Goal: Communication & Community: Answer question/provide support

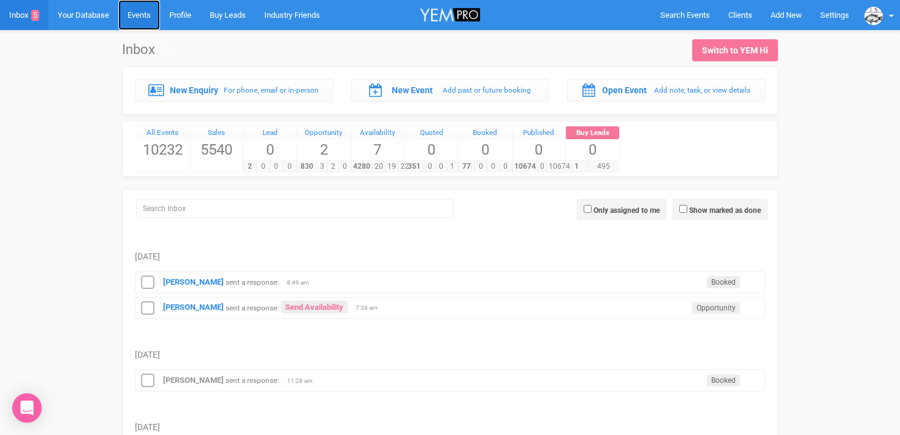
click at [146, 13] on link "Events" at bounding box center [139, 15] width 42 height 30
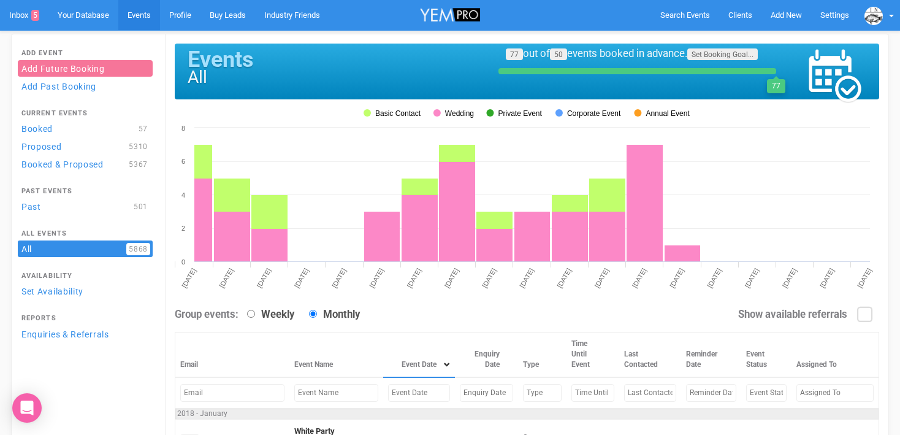
click at [388, 395] on input "text" at bounding box center [419, 393] width 62 height 18
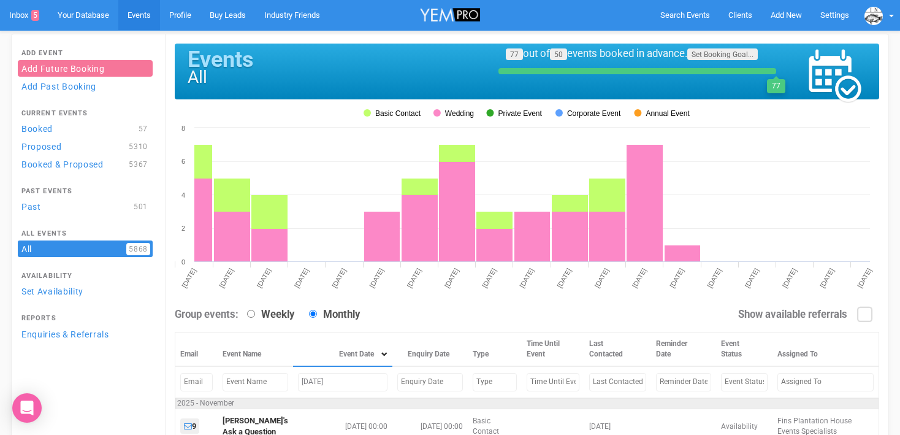
scroll to position [101, 0]
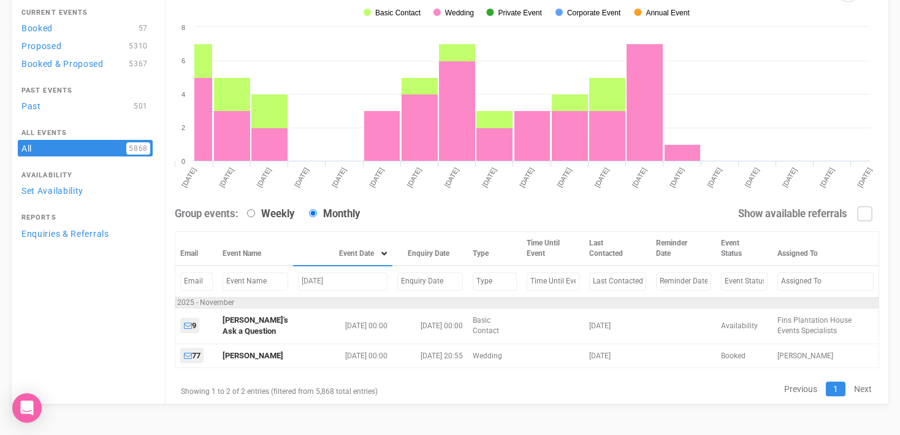
click at [305, 284] on input "Nov 14, 2025" at bounding box center [343, 281] width 90 height 18
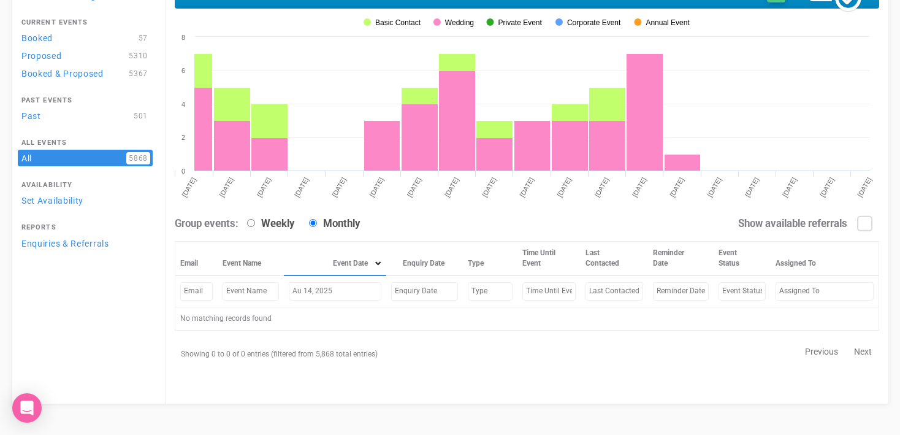
scroll to position [91, 0]
click at [338, 293] on input "Aug 14, 2025" at bounding box center [335, 291] width 93 height 18
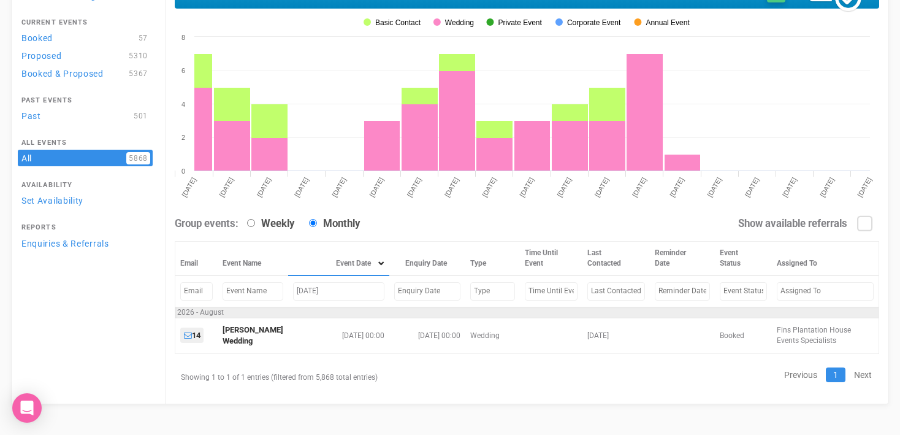
click at [314, 289] on input "Aug 14, 2026" at bounding box center [338, 291] width 91 height 18
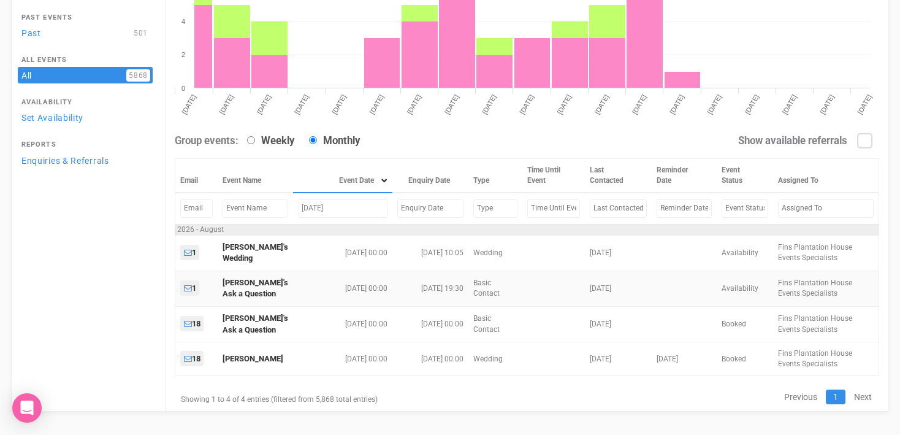
scroll to position [178, 0]
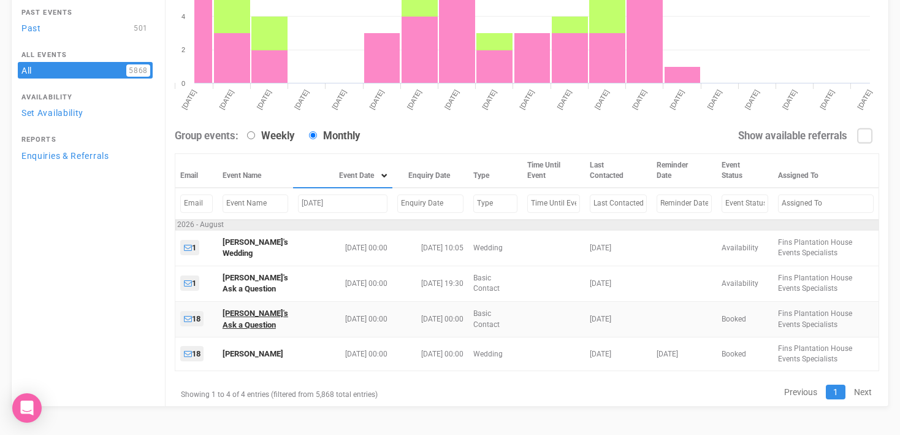
type input "Aug 1, 2026"
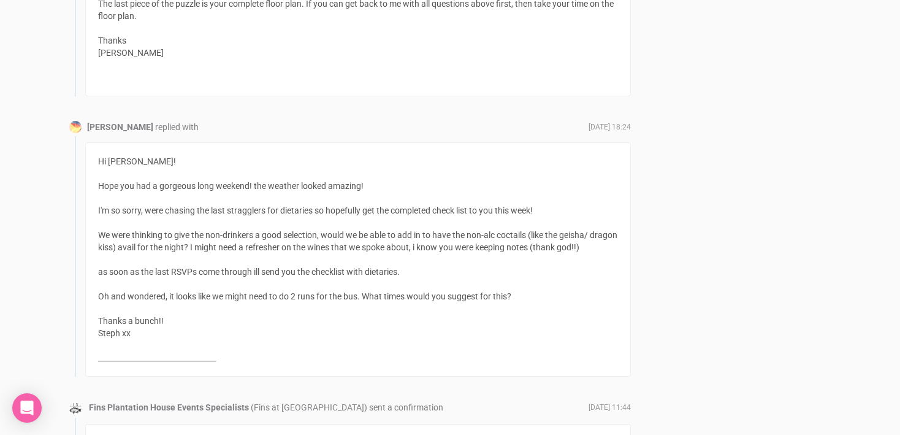
scroll to position [1077, 0]
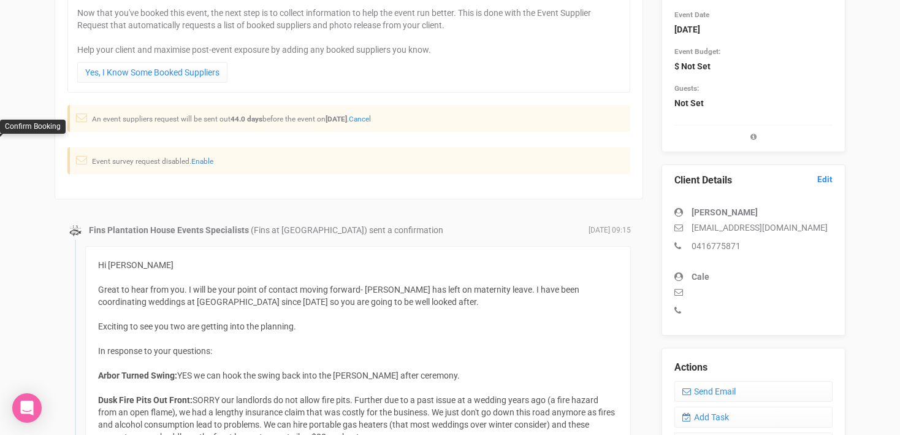
scroll to position [278, 0]
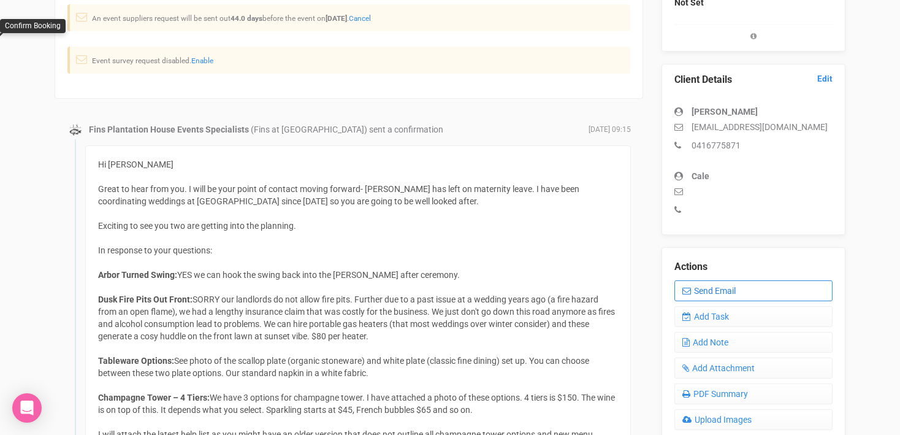
click at [733, 290] on link "Send Email" at bounding box center [753, 290] width 158 height 21
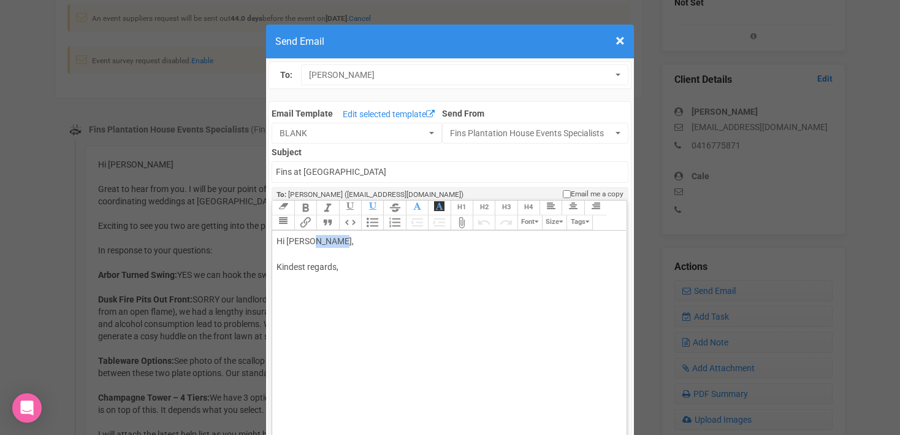
drag, startPoint x: 313, startPoint y: 240, endPoint x: 339, endPoint y: 240, distance: 25.8
click at [339, 240] on div "Hi [PERSON_NAME], Kindest regards," at bounding box center [447, 267] width 341 height 64
paste trix-editor "&nbsp;hope this email finds you well.<br><br>Just a quick note to let you know …"
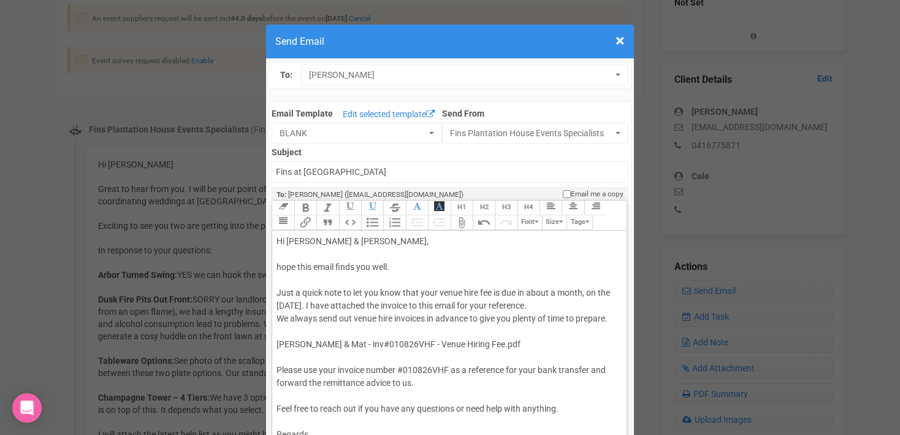
click at [277, 264] on div "Hi [PERSON_NAME] & [PERSON_NAME] this email finds you well. Just a quick note t…" at bounding box center [447, 383] width 341 height 296
drag, startPoint x: 277, startPoint y: 305, endPoint x: 286, endPoint y: 304, distance: 9.2
click at [286, 304] on div "Hi [PERSON_NAME] & [PERSON_NAME], I hope this email finds you well. Just a quic…" at bounding box center [447, 383] width 341 height 296
drag, startPoint x: 307, startPoint y: 305, endPoint x: 338, endPoint y: 305, distance: 31.3
click at [338, 305] on div "Hi [PERSON_NAME] & [PERSON_NAME], I hope this email finds you well. Just a quic…" at bounding box center [447, 383] width 341 height 296
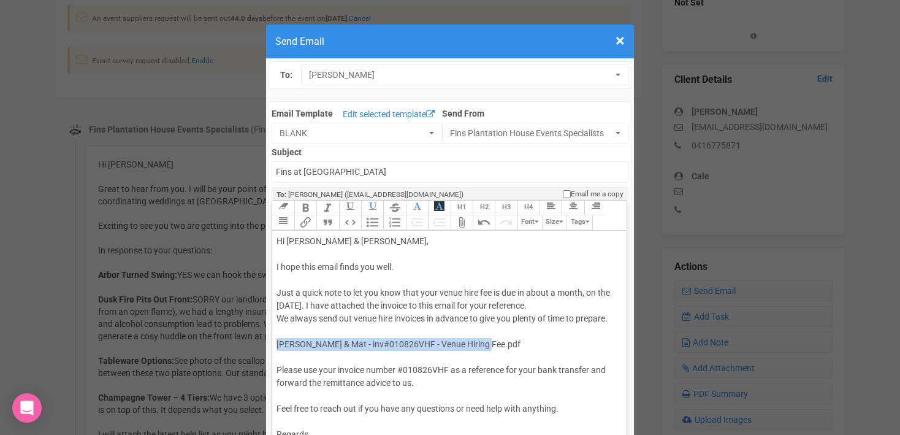
drag, startPoint x: 509, startPoint y: 348, endPoint x: 273, endPoint y: 342, distance: 236.2
click at [273, 342] on trix-editor "Hi [PERSON_NAME] & [PERSON_NAME], I hope this email finds you well. Just a quic…" at bounding box center [449, 361] width 354 height 261
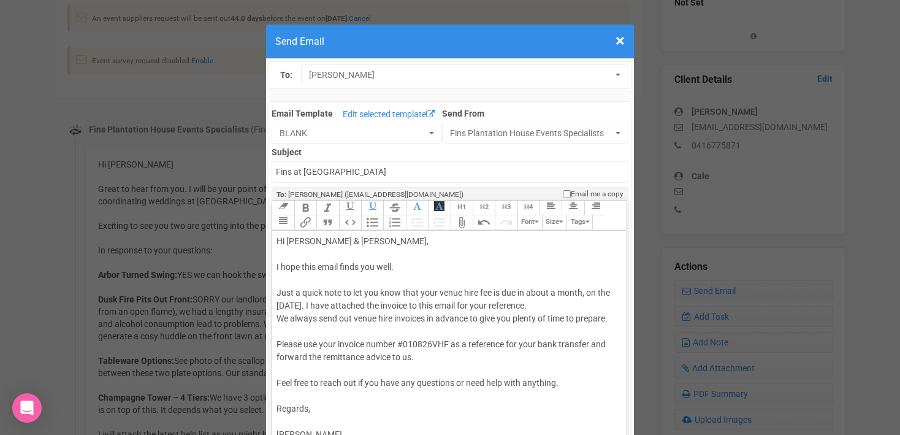
click at [413, 342] on div "Hi [PERSON_NAME] & [PERSON_NAME], I hope this email finds you well. Just a quic…" at bounding box center [447, 370] width 341 height 270
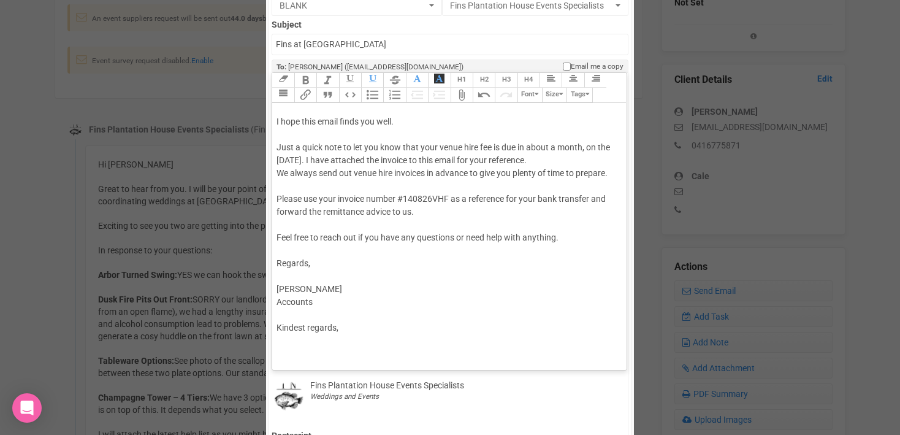
scroll to position [129, 0]
drag, startPoint x: 369, startPoint y: 326, endPoint x: 254, endPoint y: 325, distance: 114.7
click at [254, 325] on div "× Close Send Email To: [PERSON_NAME] [PERSON_NAME] [PERSON_NAME] Email Template…" at bounding box center [450, 370] width 900 height 960
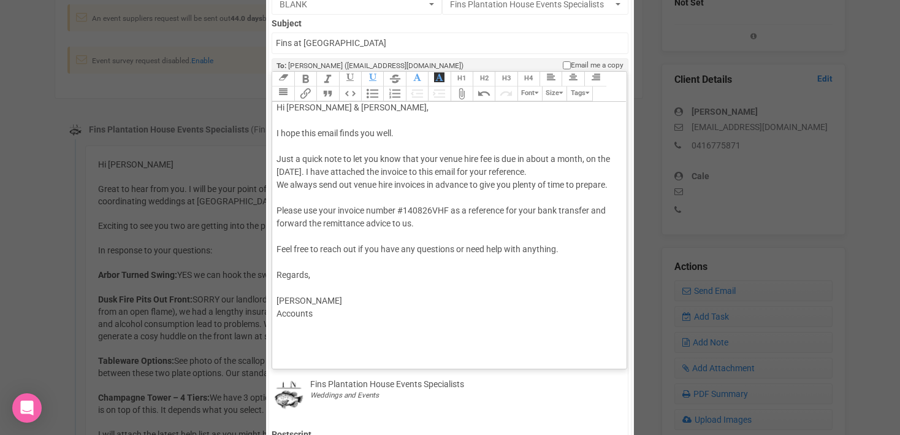
scroll to position [0, 0]
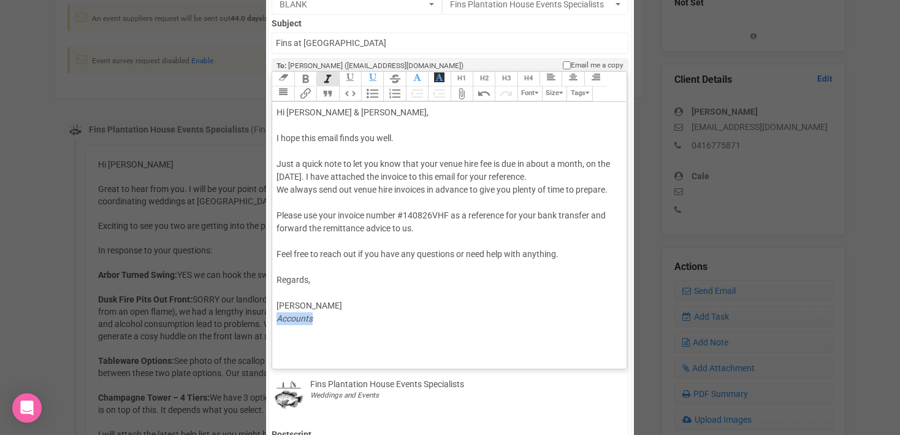
type trix-editor "<div>Hi [PERSON_NAME] &amp; [PERSON_NAME],<br><br>I hope this email finds you w…"
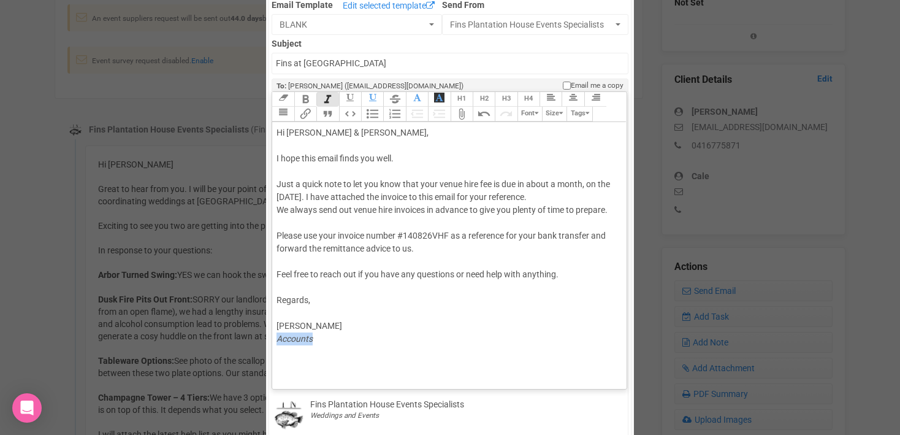
scroll to position [108, 0]
click at [288, 229] on div "Hi [PERSON_NAME] & [PERSON_NAME], I hope this email finds you well. Just a quic…" at bounding box center [447, 249] width 341 height 245
click at [275, 63] on input "Fins at [GEOGRAPHIC_DATA]" at bounding box center [450, 63] width 356 height 21
click at [422, 64] on input "Accounts - Fins at [GEOGRAPHIC_DATA]" at bounding box center [450, 63] width 356 height 21
type input "Accounts - Fins at [GEOGRAPHIC_DATA] - Venue Hiring Fee"
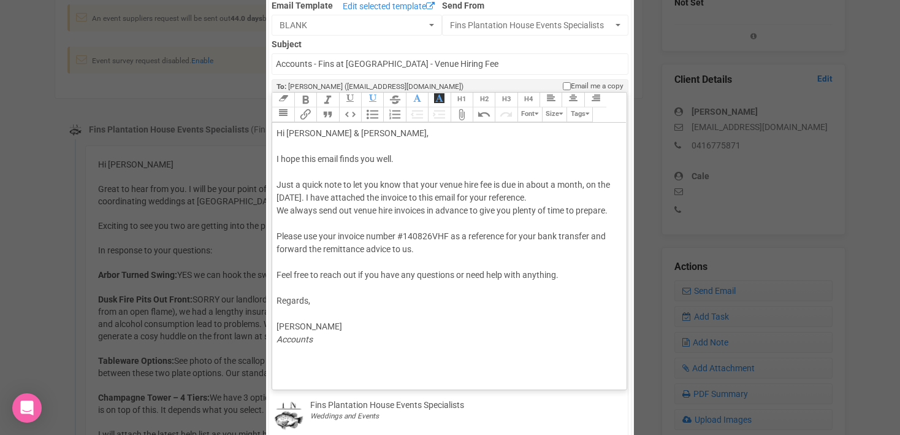
click at [285, 221] on div "Hi [PERSON_NAME] & [PERSON_NAME], I hope this email finds you well. Just a quic…" at bounding box center [447, 249] width 341 height 245
click at [466, 113] on button "Attach Files" at bounding box center [462, 114] width 22 height 15
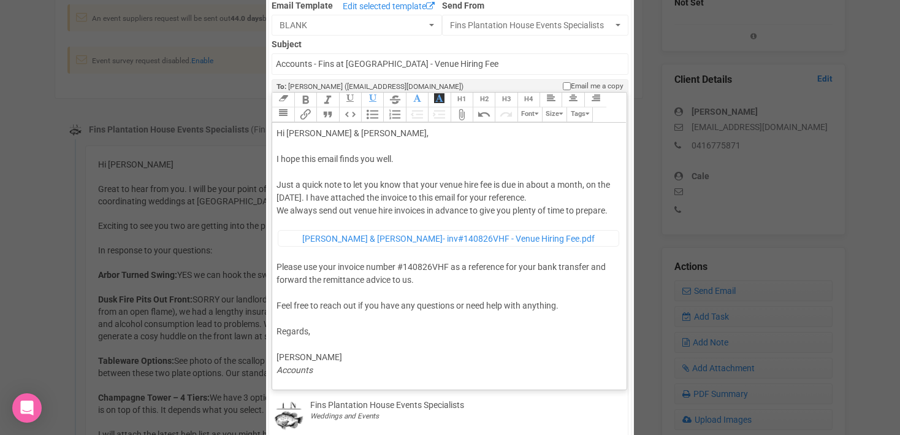
click at [485, 285] on div "Hi [PERSON_NAME] & [PERSON_NAME], I hope this email finds you well. Just a quic…" at bounding box center [447, 264] width 341 height 275
click at [378, 159] on div "Hi [PERSON_NAME] & [PERSON_NAME], I hope this email finds you well. Just a quic…" at bounding box center [447, 264] width 341 height 275
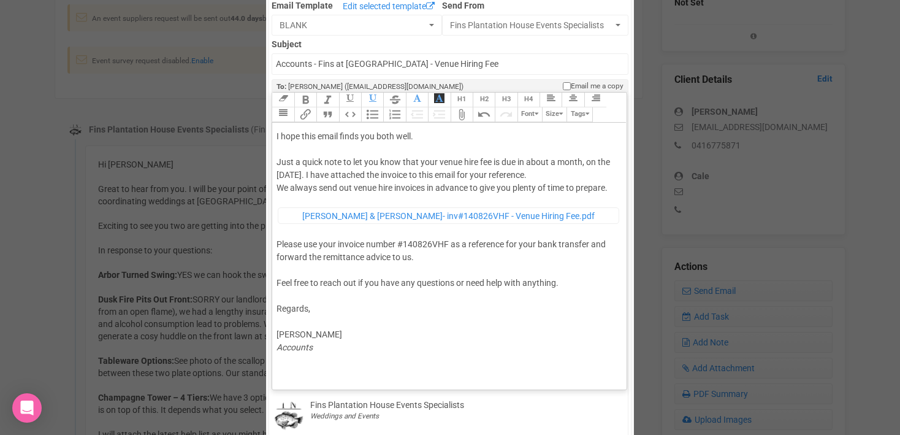
click at [309, 367] on div "Hi [PERSON_NAME] & [PERSON_NAME], I hope this email finds you both well. Just a…" at bounding box center [447, 241] width 341 height 275
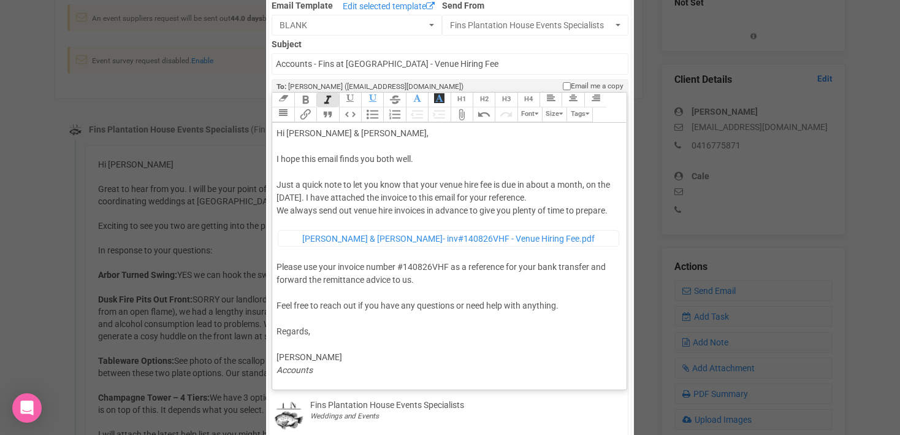
type trix-editor "<div>Hi [PERSON_NAME] &amp; [PERSON_NAME],<br><br>I hope this email finds you b…"
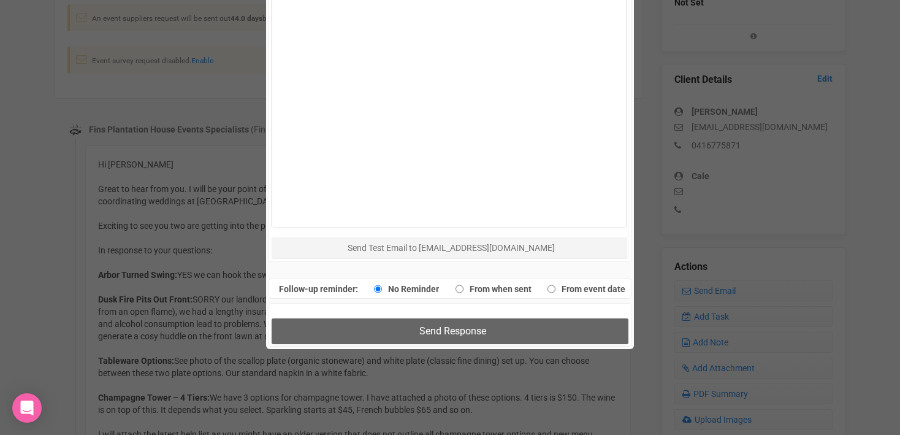
scroll to position [671, 0]
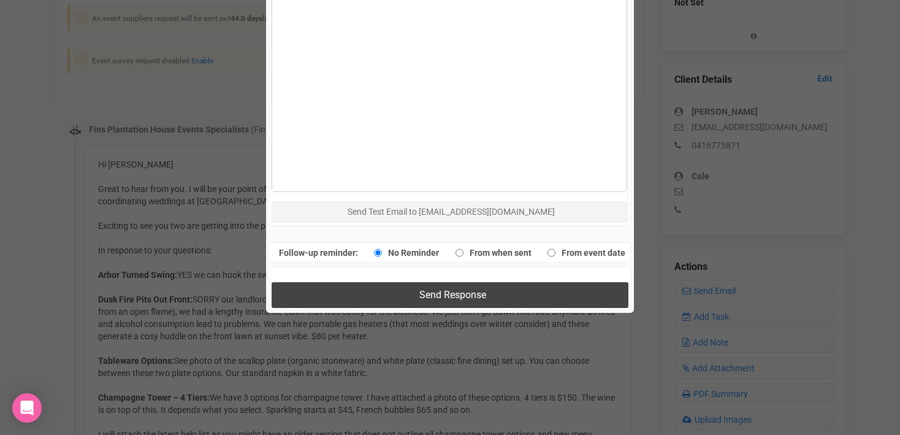
click at [437, 293] on span "Send Response" at bounding box center [452, 295] width 67 height 12
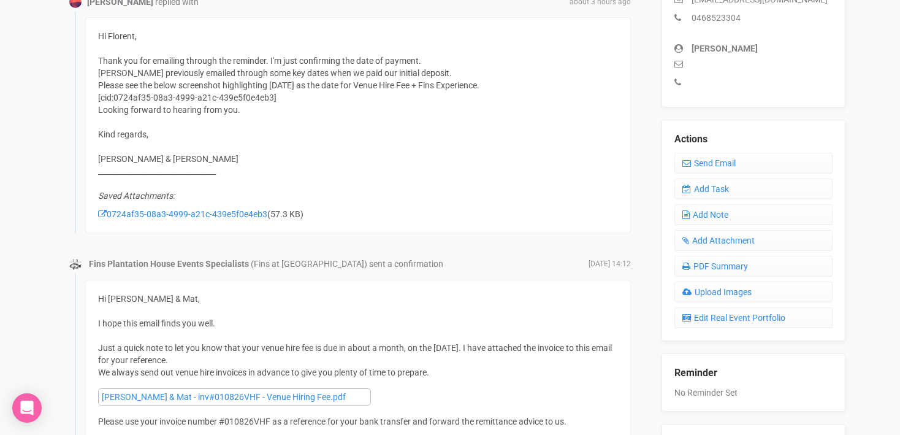
scroll to position [405, 0]
click at [217, 216] on link "0724af35-08a3-4999-a21c-439e5f0e4eb3" at bounding box center [182, 215] width 169 height 10
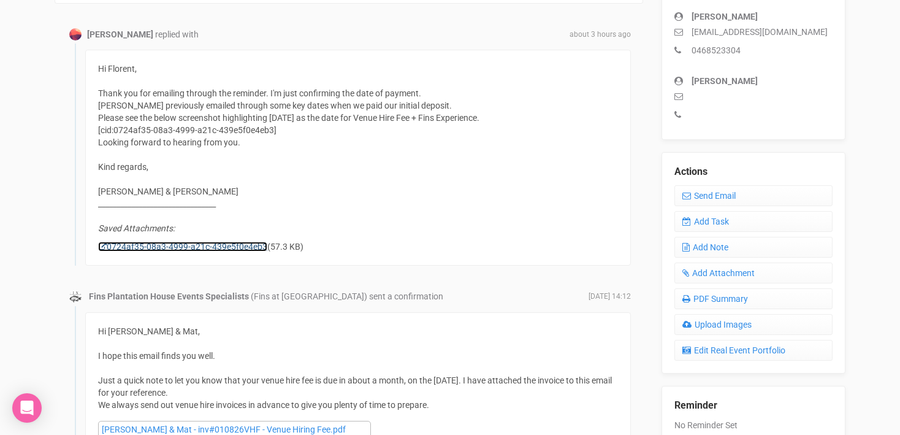
scroll to position [362, 0]
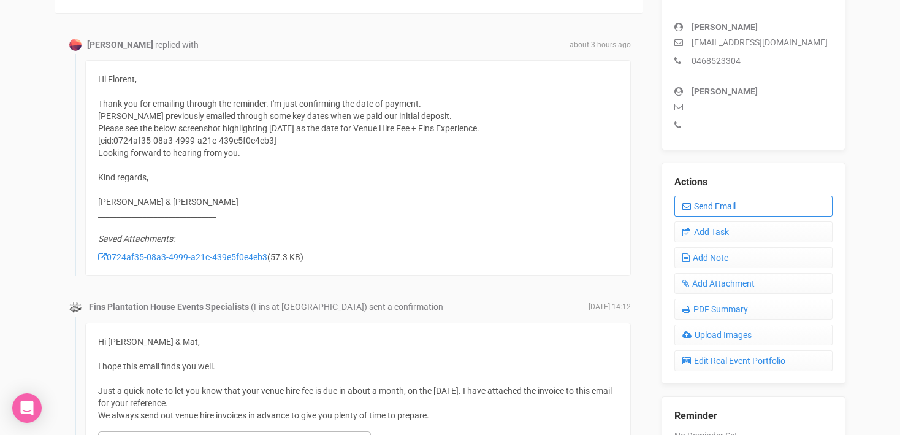
click at [729, 208] on link "Send Email" at bounding box center [753, 206] width 158 height 21
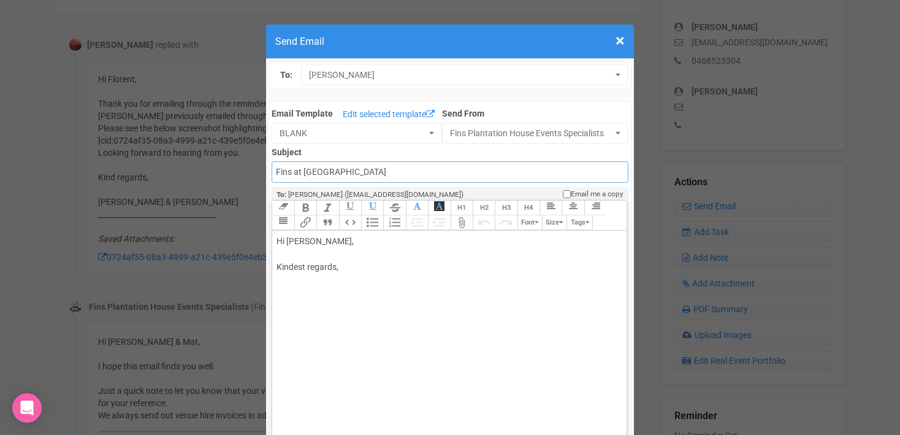
click at [277, 172] on input "Fins at [GEOGRAPHIC_DATA]" at bounding box center [450, 171] width 356 height 21
click at [451, 172] on input "ACCOUNTS - Fins at plantation house" at bounding box center [450, 171] width 356 height 21
type input "Accounts - Fins at [GEOGRAPHIC_DATA] - Venue Hiring Fee"
click at [283, 256] on div "Hi Meghan, Kindest regards," at bounding box center [447, 267] width 341 height 64
type trix-editor "<div>Hi Meghan,<br><br>I hope&nbsp;<br>Kindest regards,<br><br><br></div>"
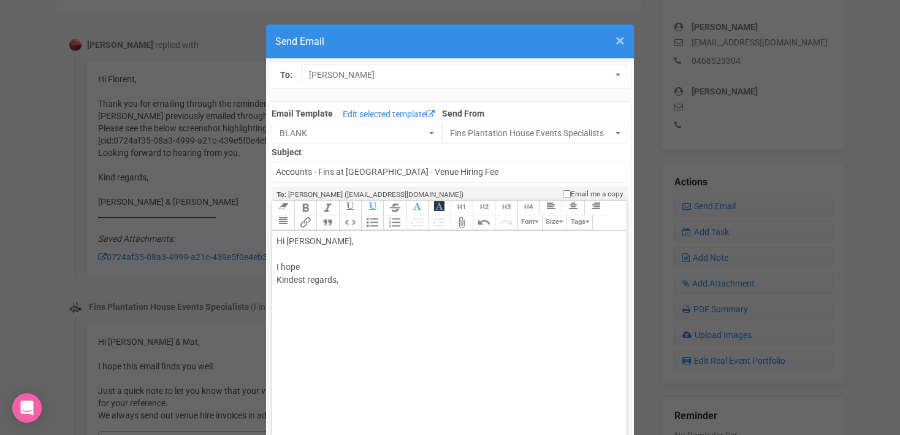
click at [618, 42] on span "×" at bounding box center [620, 41] width 9 height 20
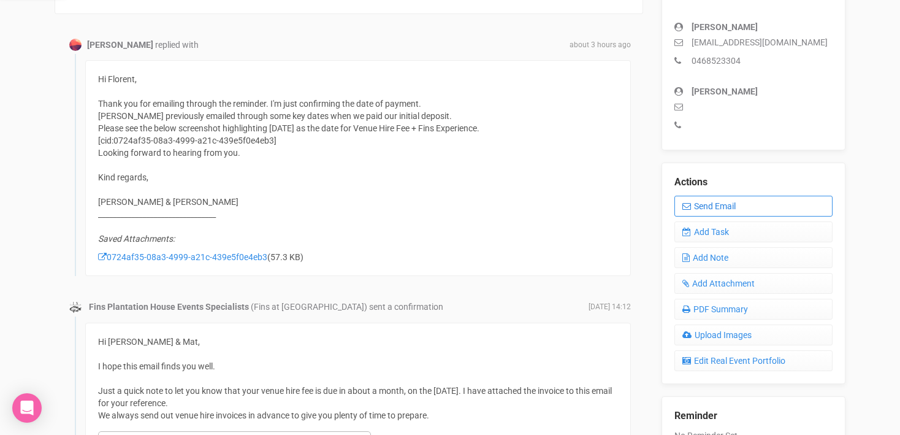
click at [736, 204] on link "Send Email" at bounding box center [753, 206] width 158 height 21
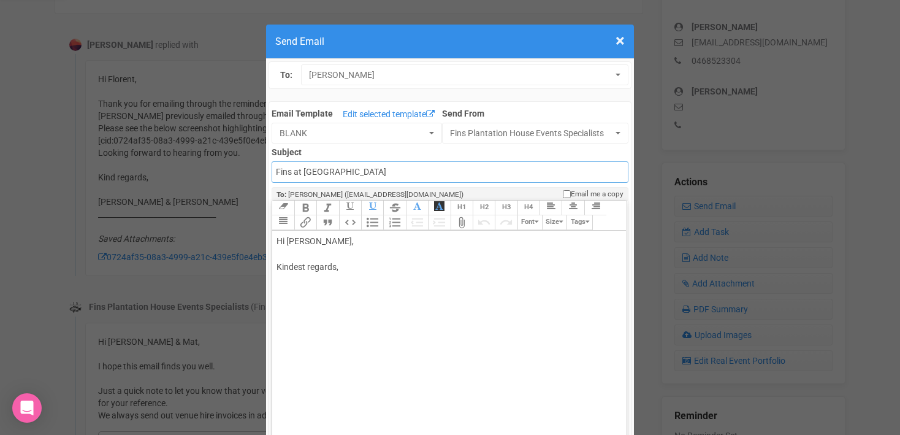
click at [277, 170] on input "Fins at [GEOGRAPHIC_DATA]" at bounding box center [450, 171] width 356 height 21
click at [424, 170] on input "Accounts - Fins at [GEOGRAPHIC_DATA]" at bounding box center [450, 171] width 356 height 21
type input "Accounts - Fins at [GEOGRAPHIC_DATA] - Venue Hiring Fee"
click at [282, 256] on div "Hi Meghan, Kindest regards," at bounding box center [447, 267] width 341 height 64
click at [319, 240] on div "Hi Meghan, I hope this email finds you well. As Kindest regards," at bounding box center [447, 286] width 341 height 103
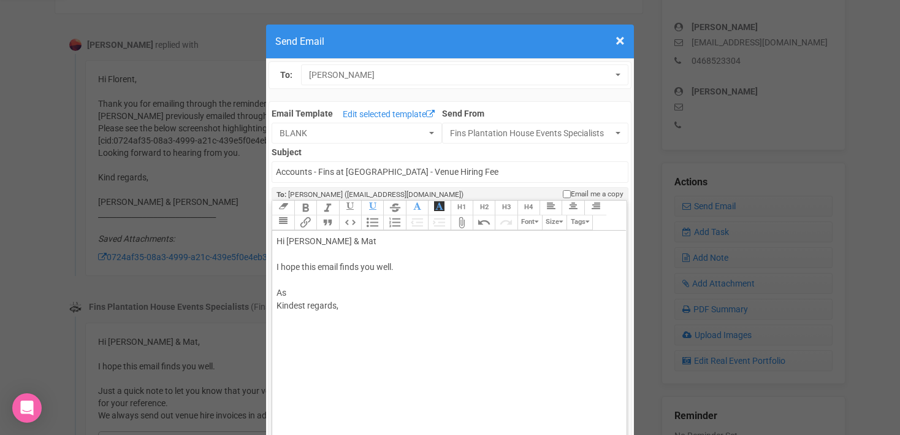
type trix-editor "<div>Hi Meghan &amp; Matt<br><br>I hope this email finds you well.<br><br>As&nb…"
click at [622, 37] on span "×" at bounding box center [620, 41] width 9 height 20
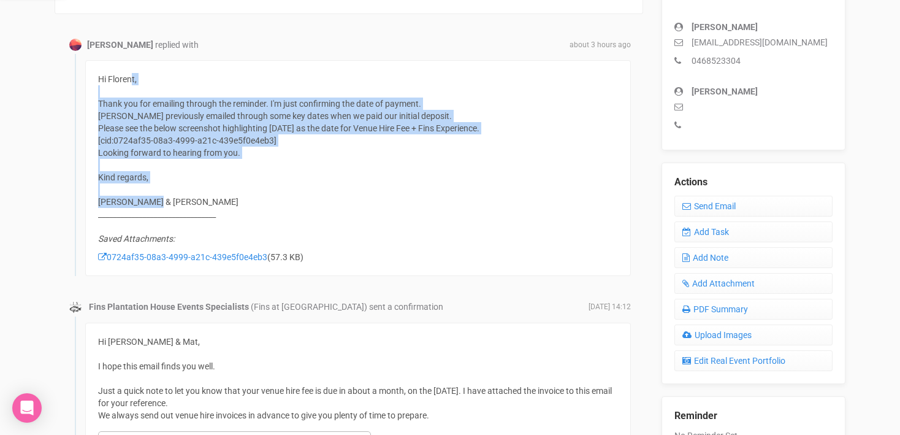
drag, startPoint x: 99, startPoint y: 80, endPoint x: 218, endPoint y: 208, distance: 174.4
click at [218, 208] on div "Hi Florent, Thank you for emailing through the reminder. I'm just confirming th…" at bounding box center [358, 168] width 546 height 216
copy div "Hi Florent, Thank you for emailing through the reminder. I'm just confirming th…"
click at [712, 207] on link "Send Email" at bounding box center [753, 206] width 158 height 21
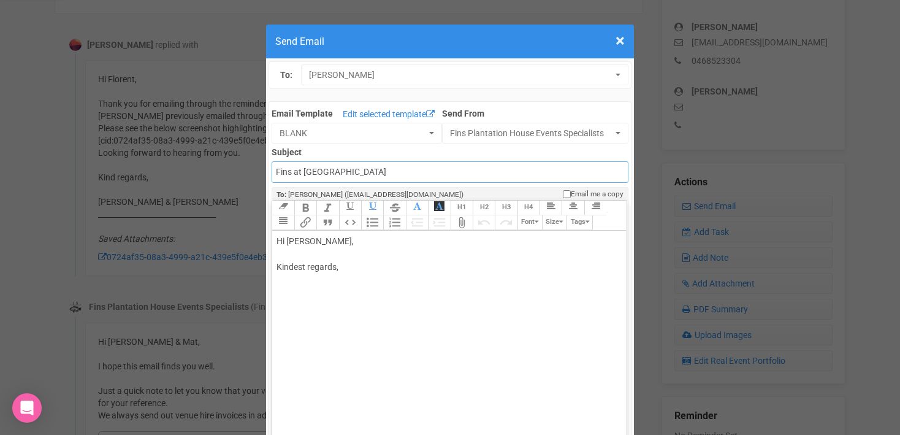
click at [278, 174] on input "Fins at [GEOGRAPHIC_DATA]" at bounding box center [450, 171] width 356 height 21
click at [417, 173] on input "accounts - Fins at plantation house" at bounding box center [450, 171] width 356 height 21
type input "Accounts - Fins at [GEOGRAPHIC_DATA] - Venue Hiring Fee"
drag, startPoint x: 276, startPoint y: 241, endPoint x: 372, endPoint y: 298, distance: 111.4
click at [369, 300] on trix-editor "Hi Meghan, Kindest regards," at bounding box center [449, 361] width 354 height 261
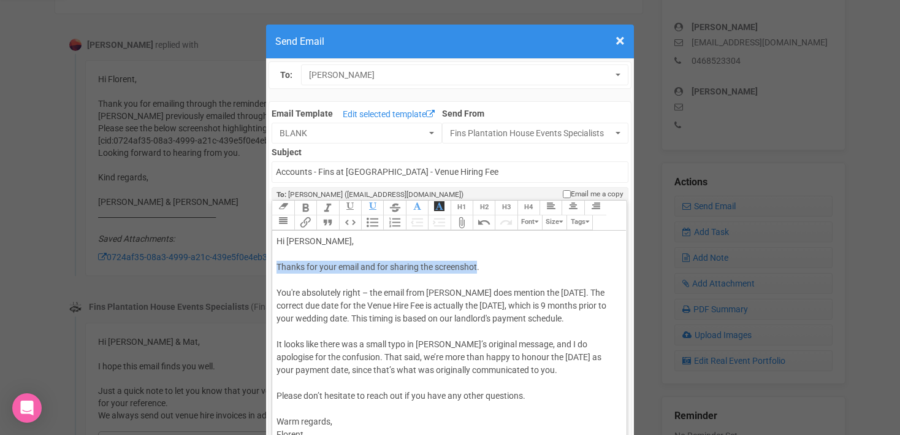
drag, startPoint x: 479, startPoint y: 266, endPoint x: 275, endPoint y: 263, distance: 204.2
click at [275, 263] on trix-editor "Hi Meghan, Thanks for your email and for sharing the screenshot. You're absolut…" at bounding box center [449, 361] width 354 height 261
drag, startPoint x: 373, startPoint y: 292, endPoint x: 273, endPoint y: 291, distance: 99.9
click at [273, 291] on trix-editor "Hi Meghan, I hope this email finds you well. You're absolutely right – the emai…" at bounding box center [449, 361] width 354 height 261
click at [374, 308] on div "Hi Meghan, I hope this email finds you well. You're absolutely right – the emai…" at bounding box center [447, 338] width 341 height 206
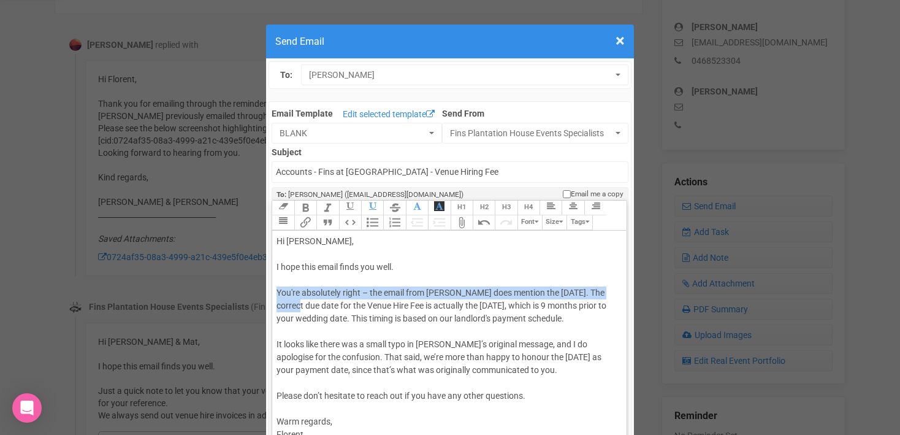
drag, startPoint x: 277, startPoint y: 292, endPoint x: 300, endPoint y: 302, distance: 26.1
click at [300, 302] on div "Hi Meghan, I hope this email finds you well. You're absolutely right – the emai…" at bounding box center [447, 338] width 341 height 206
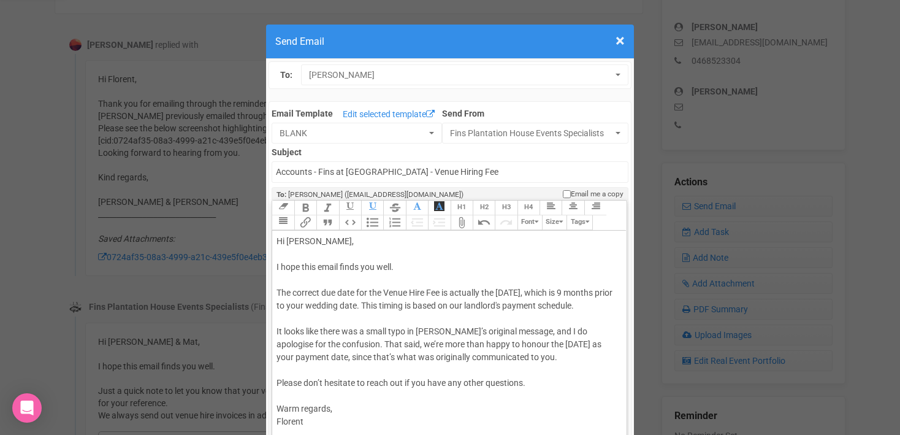
click at [282, 329] on div "Hi Meghan, I hope this email finds you well. The correct due date for the Venue…" at bounding box center [447, 331] width 341 height 193
paste trix-editor "span style="background-color: rgb(255, 255, 255); font-family: Roboto, Helvetic…"
click at [278, 323] on span "You're absolutely right – the email from Juliette does mention the 11th of Nove…" at bounding box center [433, 318] width 312 height 10
click at [307, 323] on span "you're absolutely right – the email from Juliette does mention the 11th of Nove…" at bounding box center [445, 318] width 311 height 10
click at [388, 323] on span "you are absolutely right – the email from Juliette does mention the 11th of Nov…" at bounding box center [448, 318] width 317 height 10
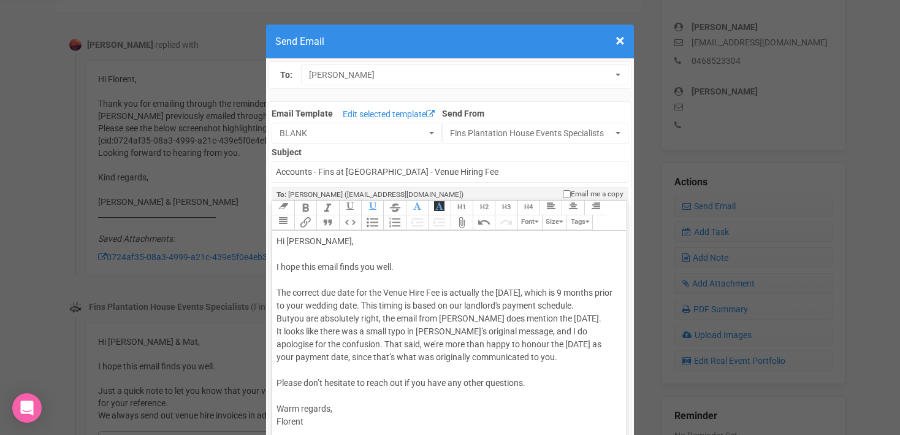
click at [275, 356] on trix-editor "Hi Meghan, I hope this email finds you well. The correct due date for the Venue…" at bounding box center [449, 361] width 354 height 261
click at [434, 343] on div "Hi Meghan, I hope this email finds you well. The correct due date for the Venue…" at bounding box center [447, 331] width 341 height 193
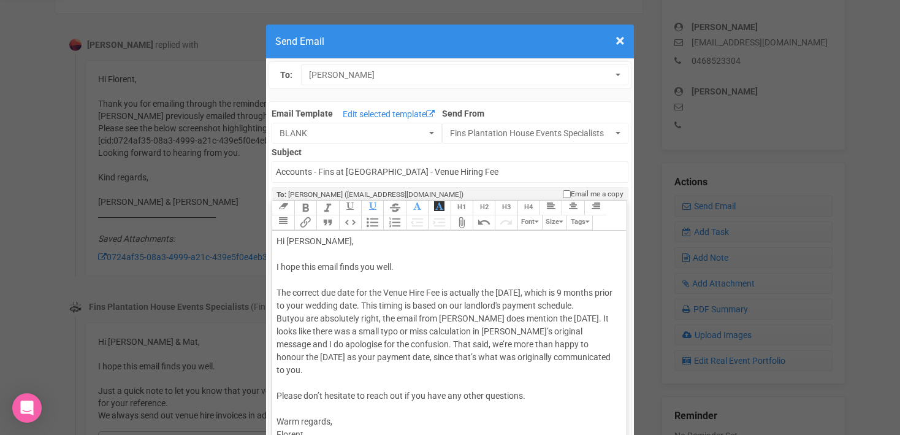
click at [457, 357] on div "Hi Meghan, I hope this email finds you well. The correct due date for the Venue…" at bounding box center [447, 338] width 341 height 206
click at [330, 369] on div "Hi Meghan, I hope this email finds you well. The correct due date for the Venue…" at bounding box center [447, 338] width 341 height 206
click at [617, 371] on div "Hi Meghan, I hope this email finds you well. The correct due date for the Venue…" at bounding box center [447, 338] width 341 height 206
click at [321, 381] on div "Hi Meghan, I hope this email finds you well. The correct due date for the Venue…" at bounding box center [447, 338] width 341 height 206
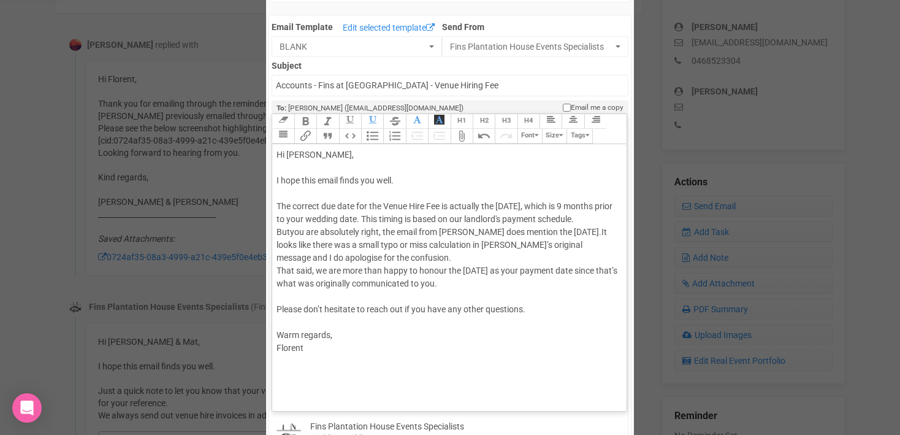
scroll to position [88, 0]
click at [309, 353] on div "Hi Meghan, I hope this email finds you well. The correct due date for the Venue…" at bounding box center [447, 250] width 341 height 206
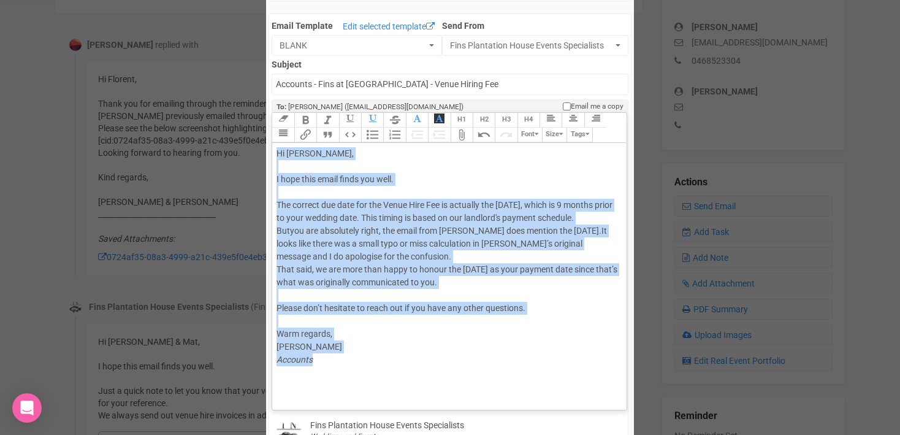
click at [318, 155] on div "Hi Meghan, I hope this email finds you well. The correct due date for the Venue…" at bounding box center [447, 256] width 341 height 219
copy div "Hi Meghan and Mat, I hope this email finds you well. The correct due date for t…"
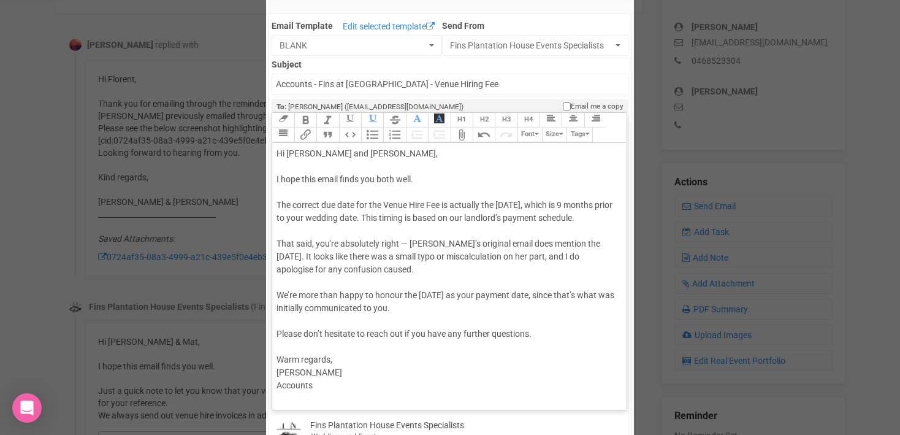
click at [332, 257] on div "Hi Meghan and Matt, I hope this email finds you both well. The correct due date…" at bounding box center [447, 269] width 341 height 245
click at [411, 256] on div "Hi Meghan and Matt, I hope this email finds you both well. The correct due date…" at bounding box center [447, 269] width 341 height 245
click at [587, 272] on div "Hi Meghan and Matt, I hope this email finds you both well. The correct due date…" at bounding box center [447, 269] width 341 height 245
click at [292, 303] on div "Hi Meghan and Matt, I hope this email finds you both well. The correct due date…" at bounding box center [447, 269] width 341 height 245
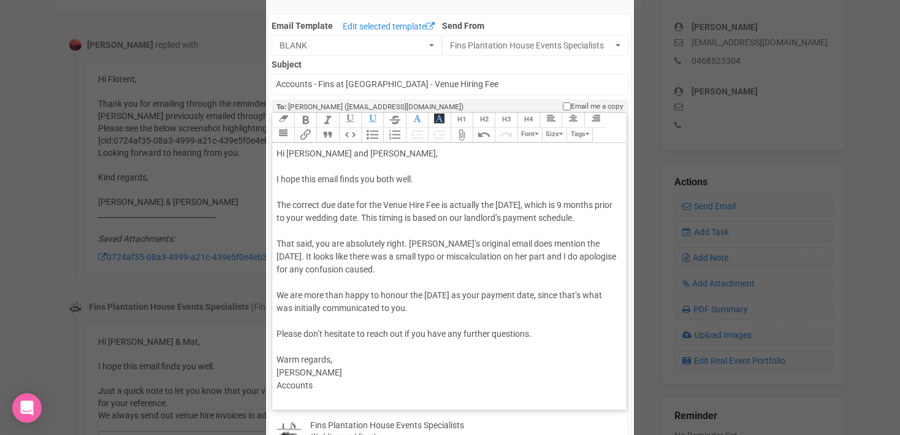
click at [579, 304] on div "Hi Meghan and Matt, I hope this email finds you both well. The correct due date…" at bounding box center [447, 269] width 341 height 245
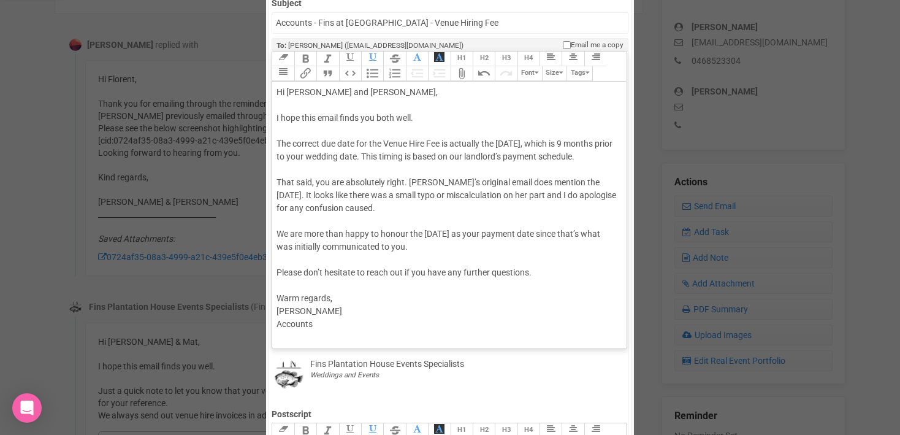
scroll to position [150, 0]
drag, startPoint x: 305, startPoint y: 303, endPoint x: 258, endPoint y: 303, distance: 47.2
click at [257, 303] on div "× Close Send Email To: Meghan Meghan Meghan Email Template Edit selected templa…" at bounding box center [450, 348] width 900 height 960
click at [318, 302] on div "Hi Meghan and Matt, I hope this email finds you both well. The correct due date…" at bounding box center [447, 207] width 341 height 245
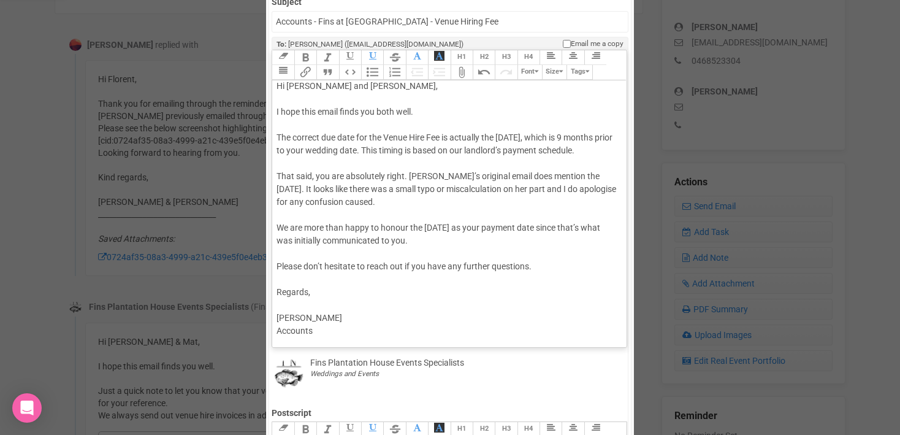
scroll to position [12, 0]
type trix-editor "<div>Hi Meghan and Matt,<br><br>I hope this email finds you both well.<br><br>T…"
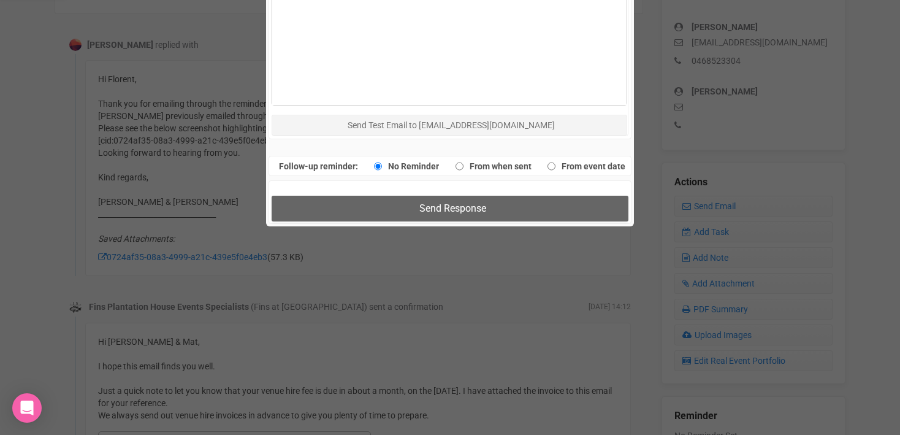
scroll to position [766, 0]
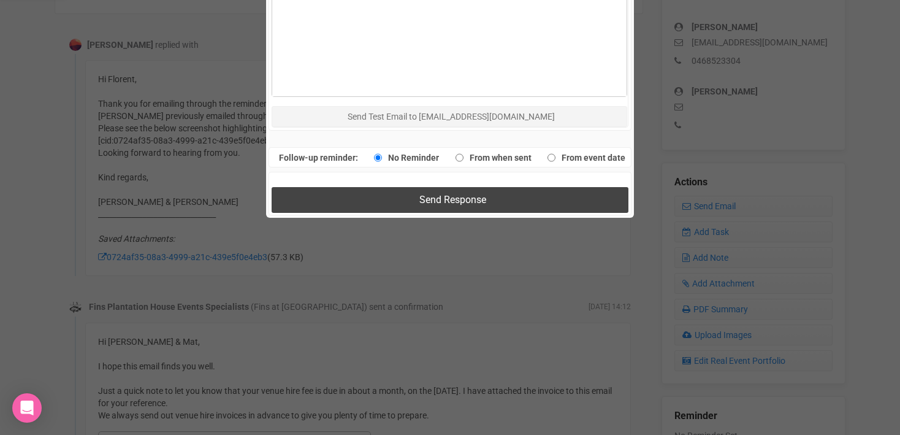
click at [378, 199] on button "Send Response" at bounding box center [450, 199] width 356 height 25
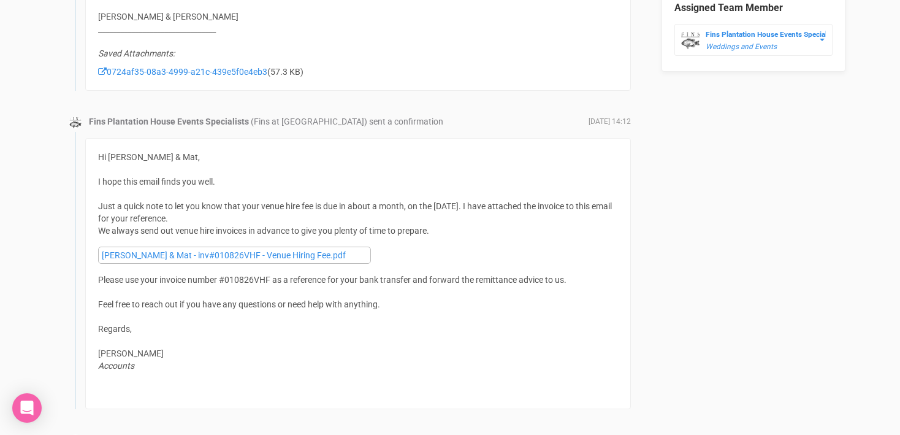
scroll to position [851, 0]
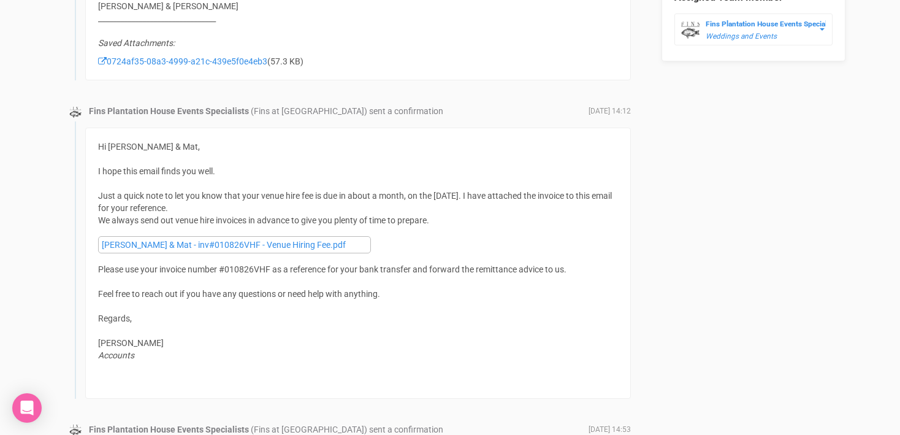
click at [98, 145] on div "Hi Meghan & Mat, I hope this email finds you well. Just a quick note to let you…" at bounding box center [358, 262] width 520 height 245
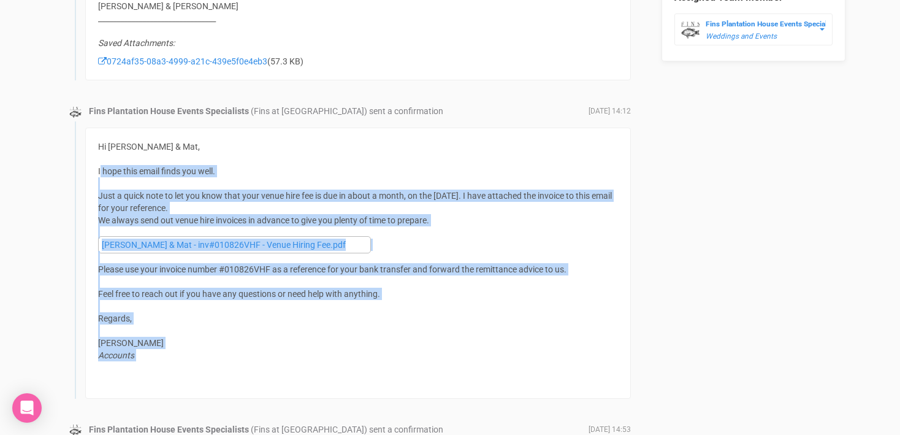
drag, startPoint x: 100, startPoint y: 169, endPoint x: 323, endPoint y: 368, distance: 298.7
click at [323, 368] on div "Hi Meghan & Mat, I hope this email finds you well. Just a quick note to let you…" at bounding box center [358, 262] width 520 height 245
copy div "hope this email finds you well. Just a quick note to let you know that your ven…"
